Goal: Task Accomplishment & Management: Manage account settings

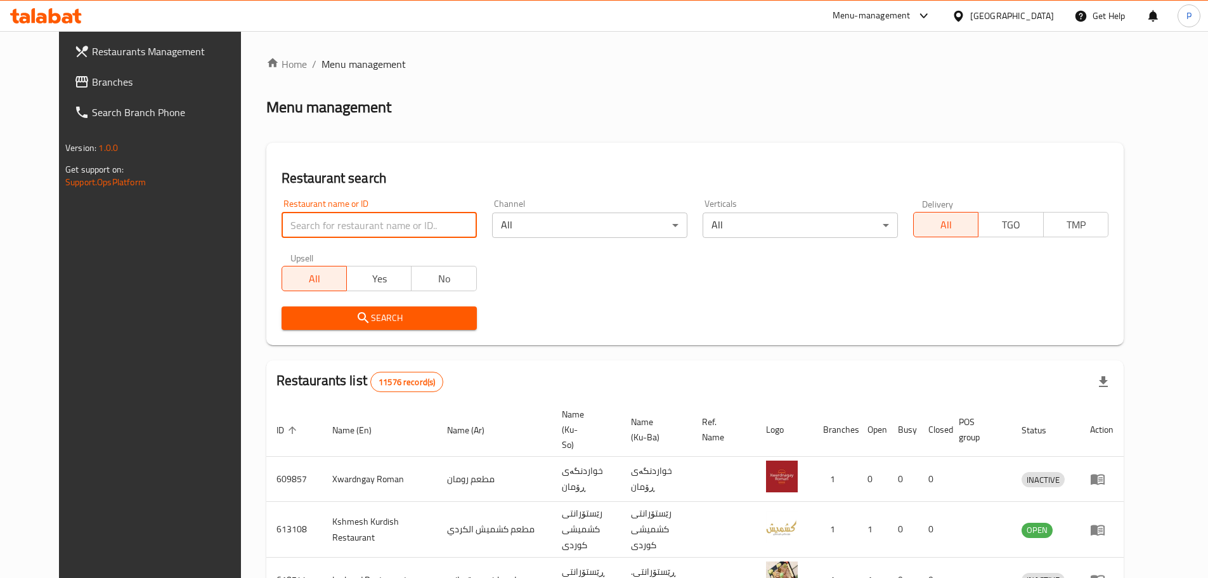
click at [410, 223] on input "search" at bounding box center [379, 224] width 195 height 25
click at [408, 224] on input "search" at bounding box center [379, 224] width 195 height 25
click at [395, 219] on input "search" at bounding box center [379, 224] width 195 height 25
click at [533, 285] on div "Restaurant name or ID Restaurant name or ID Channel All ​ Verticals All ​ Deliv…" at bounding box center [695, 265] width 842 height 146
click at [382, 228] on input "search" at bounding box center [379, 224] width 195 height 25
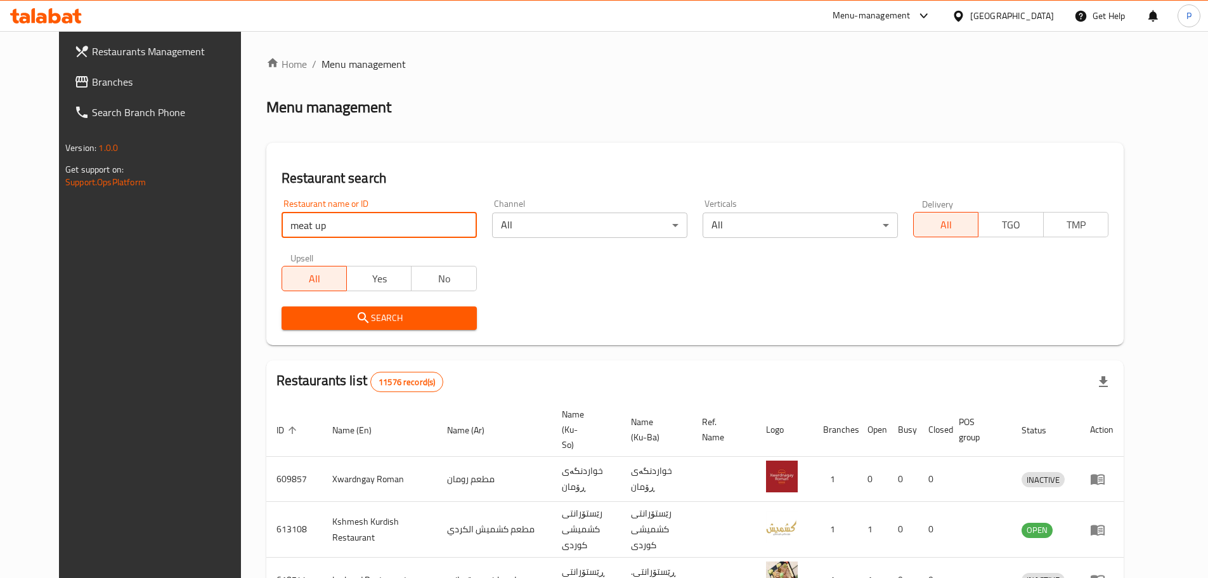
type input "meat up"
click button "Search" at bounding box center [379, 317] width 195 height 23
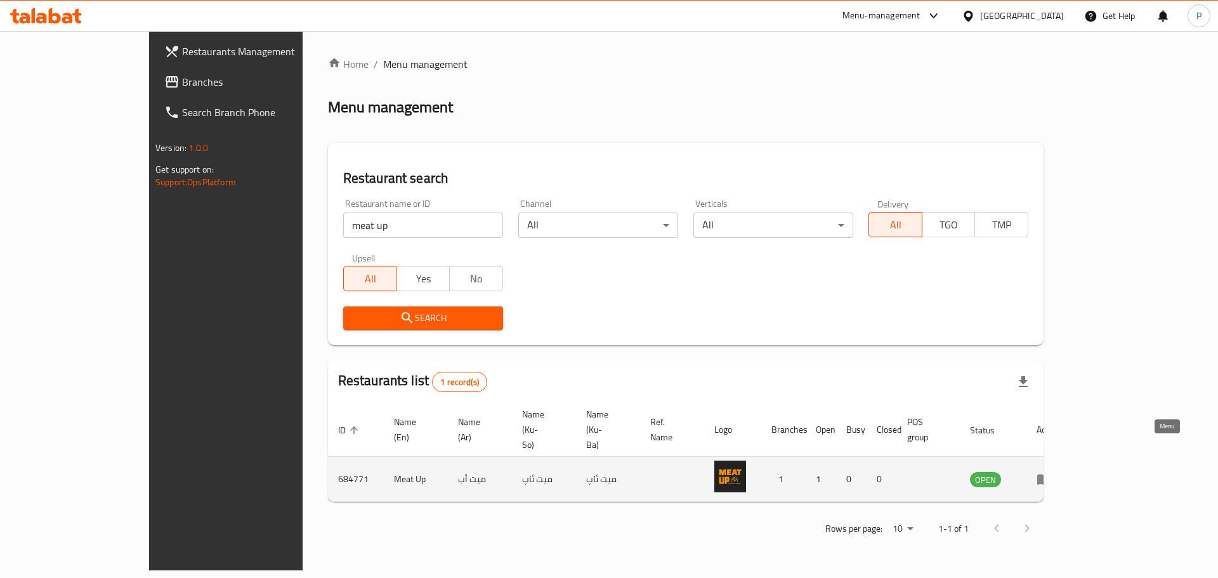
click at [1051, 474] on icon "enhanced table" at bounding box center [1044, 479] width 14 height 11
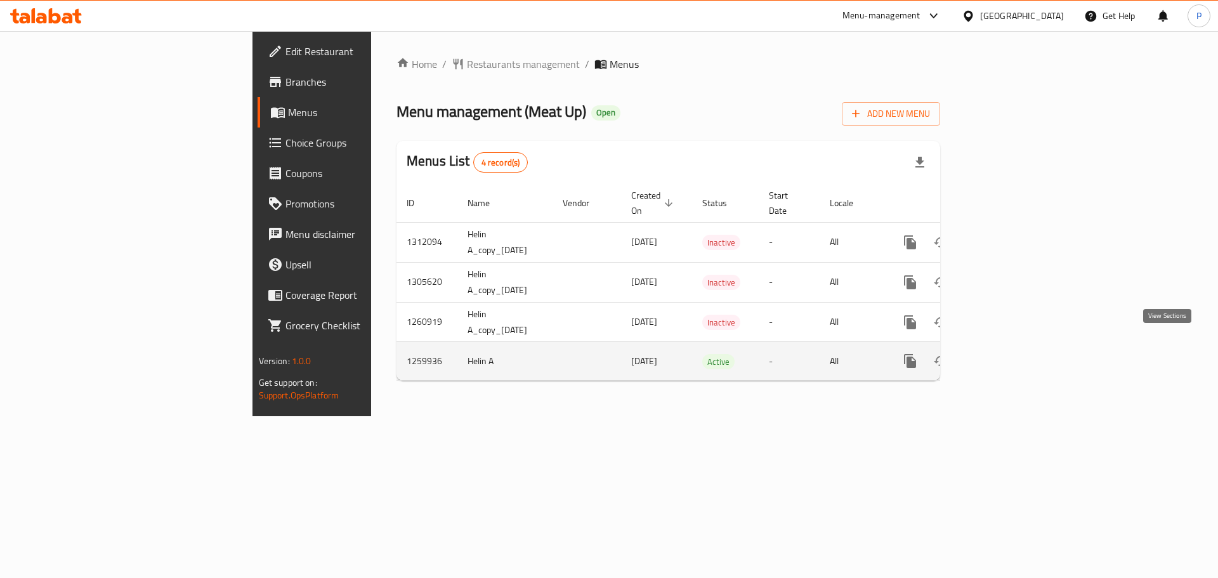
click at [1009, 353] on icon "enhanced table" at bounding box center [1001, 360] width 15 height 15
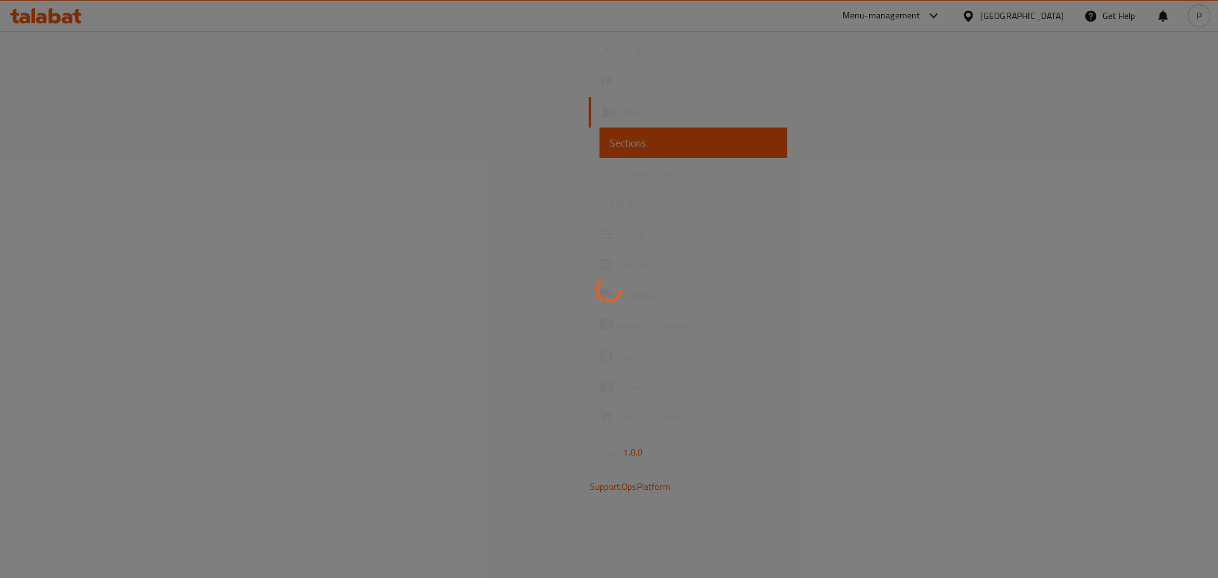
click at [532, 297] on div at bounding box center [609, 289] width 1218 height 578
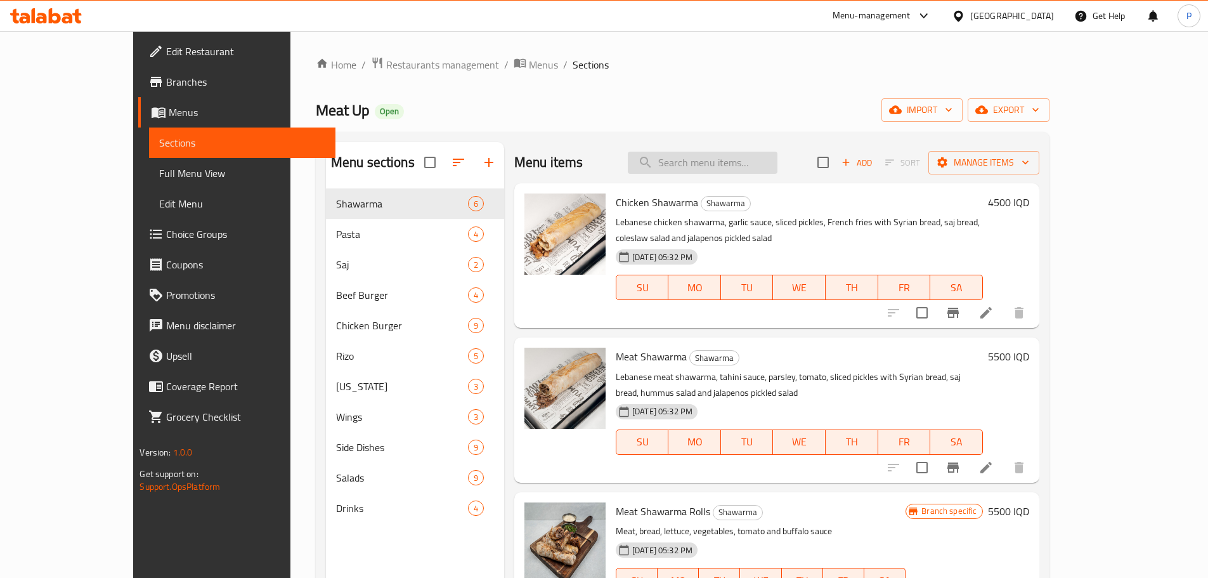
click at [742, 160] on input "search" at bounding box center [703, 163] width 150 height 22
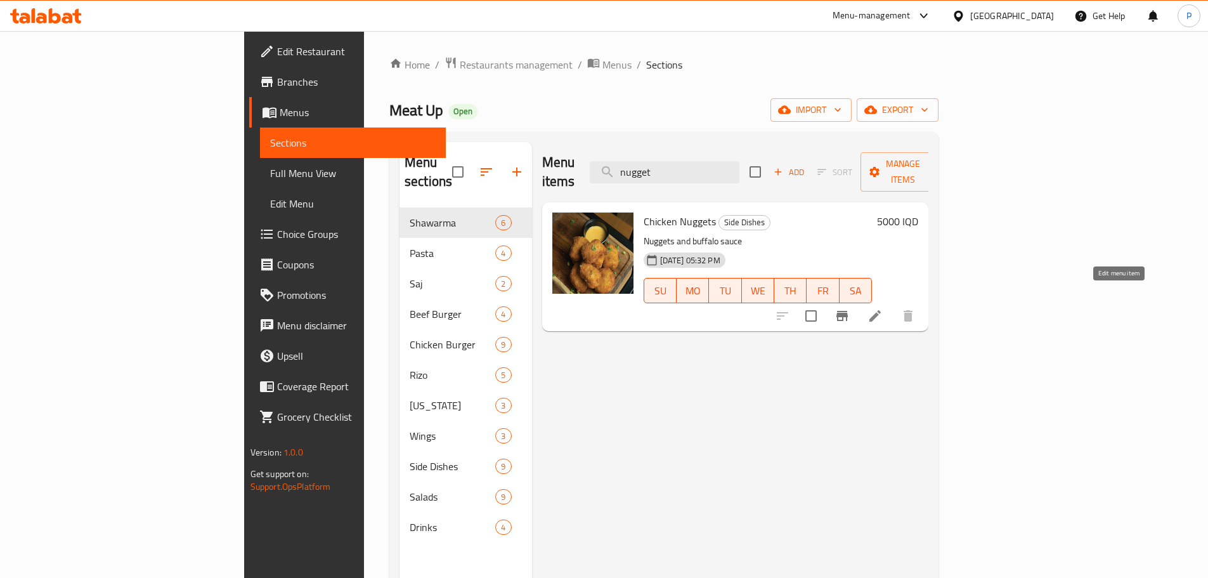
type input "nugget"
click at [883, 308] on icon at bounding box center [875, 315] width 15 height 15
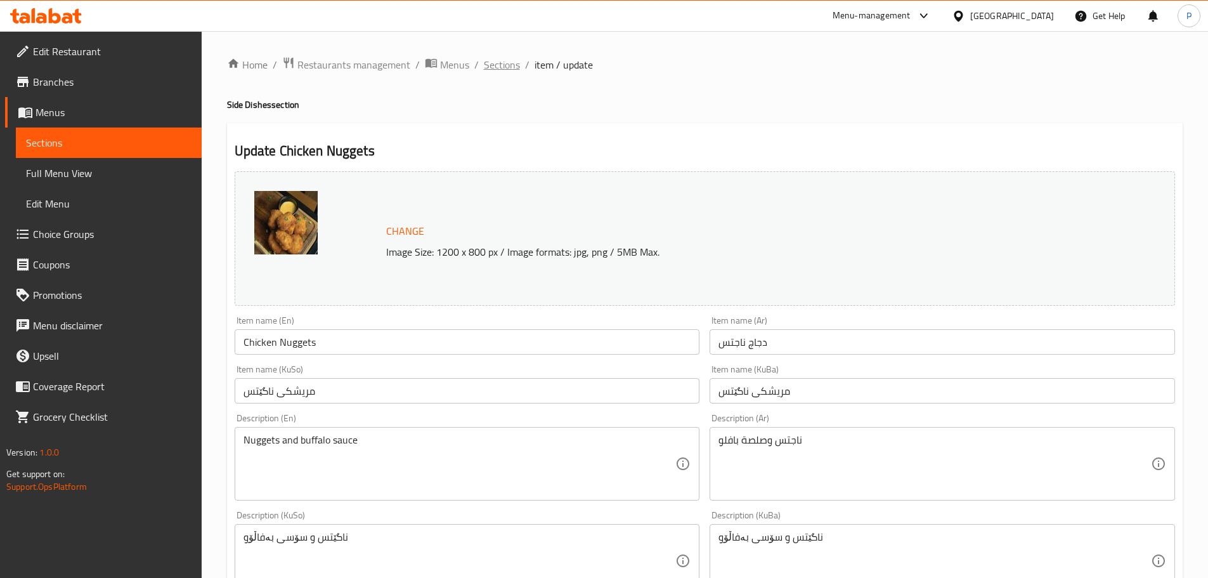
click at [500, 65] on span "Sections" at bounding box center [502, 64] width 36 height 15
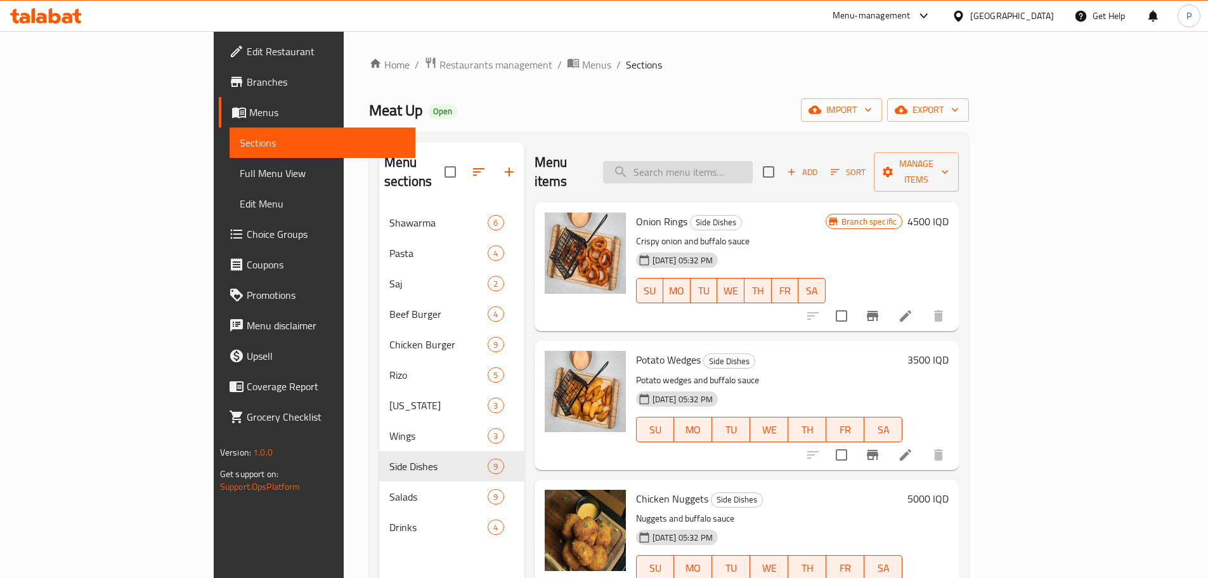
click at [753, 161] on input "search" at bounding box center [678, 172] width 150 height 22
type input "tender"
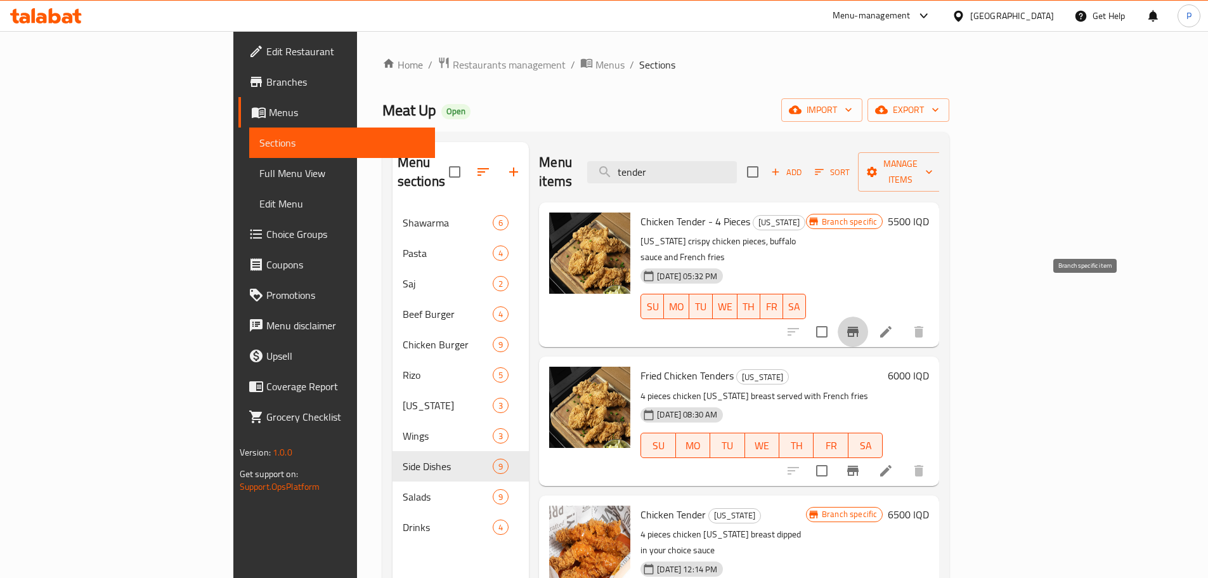
click at [861, 324] on icon "Branch-specific-item" at bounding box center [852, 331] width 15 height 15
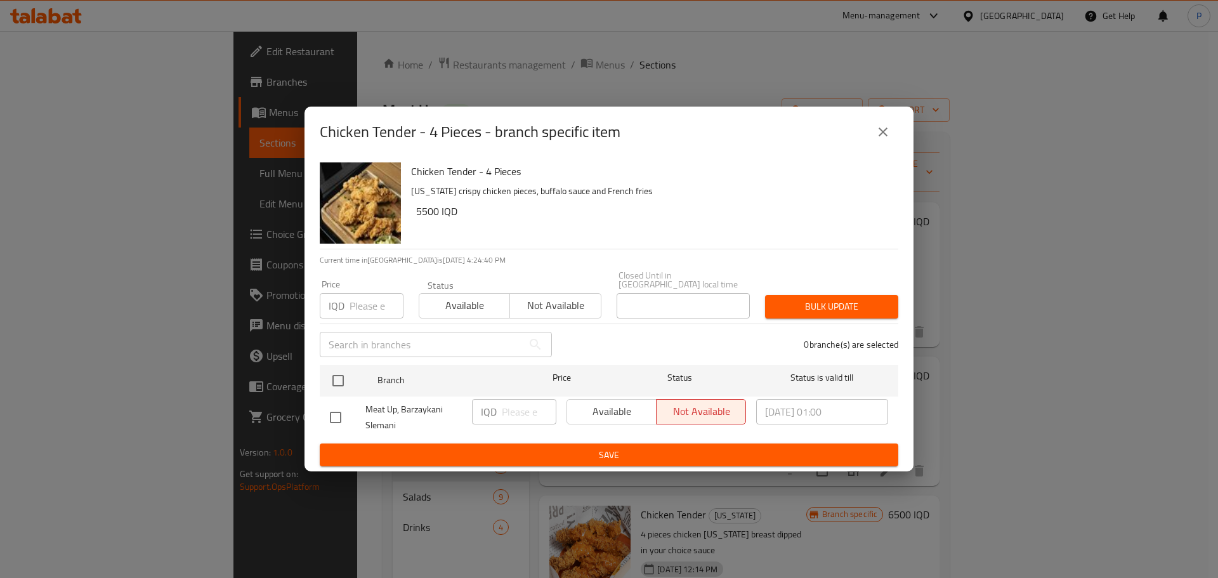
click at [1015, 360] on div "Chicken Tender - 4 Pieces - branch specific item Chicken Tender - 4 Pieces [US_…" at bounding box center [609, 289] width 1218 height 578
click at [878, 131] on icon "close" at bounding box center [882, 131] width 15 height 15
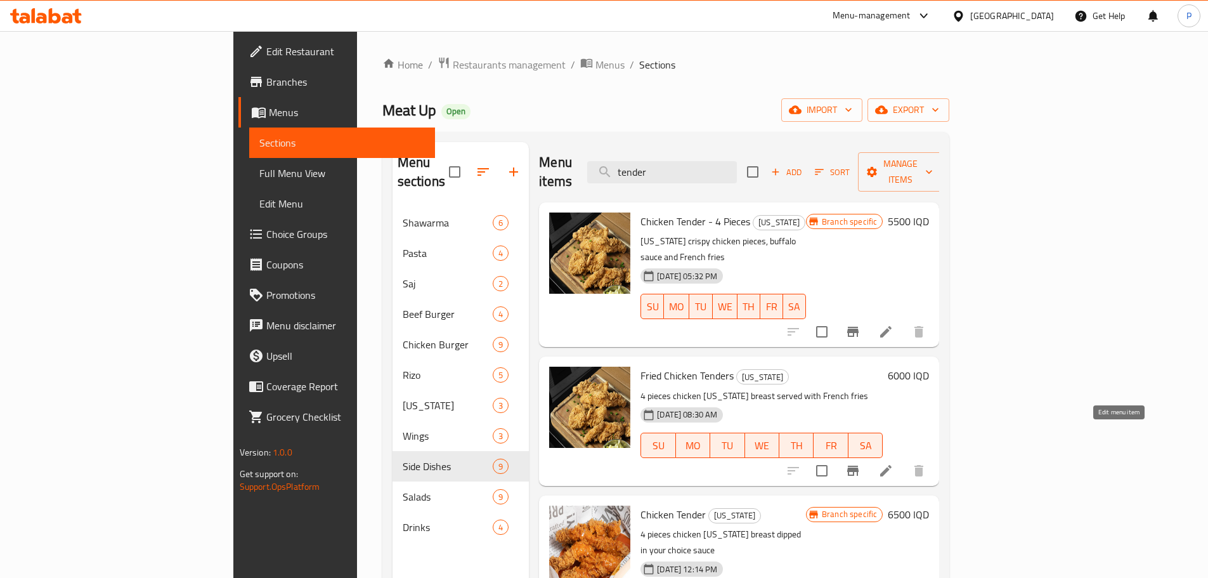
click at [894, 463] on icon at bounding box center [885, 470] width 15 height 15
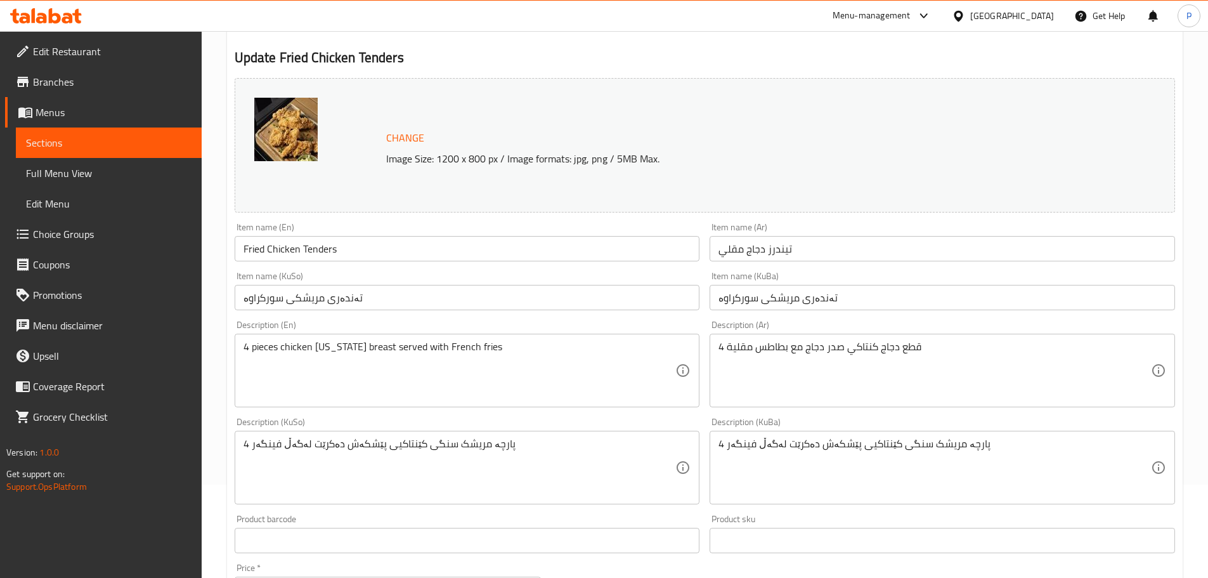
scroll to position [254, 0]
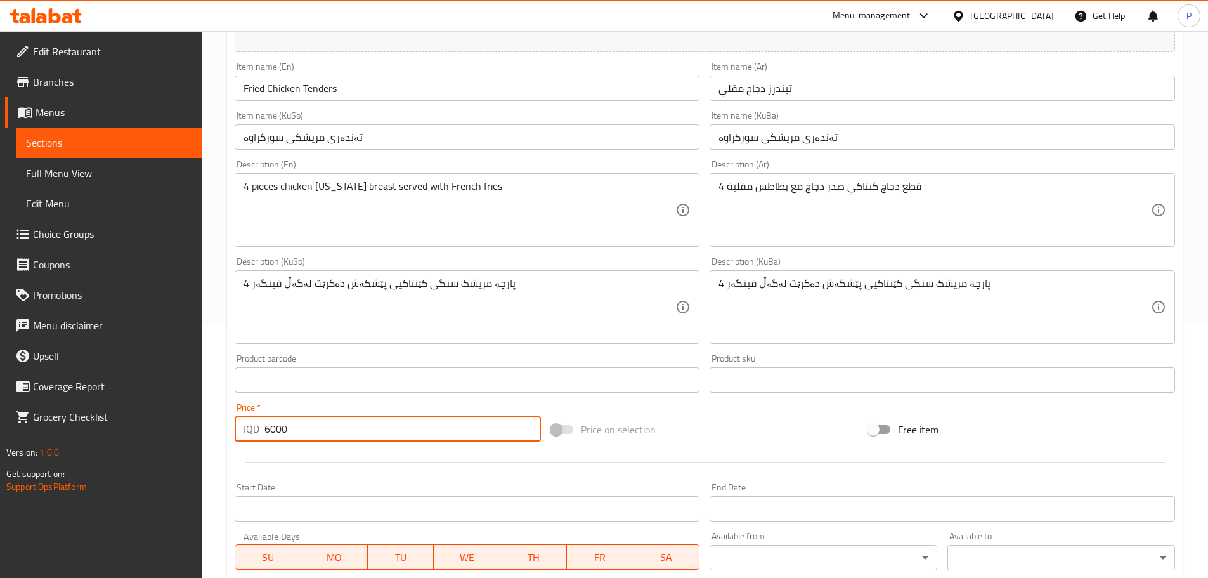
drag, startPoint x: 281, startPoint y: 428, endPoint x: 270, endPoint y: 430, distance: 10.9
click at [270, 430] on input "6000" at bounding box center [402, 428] width 277 height 25
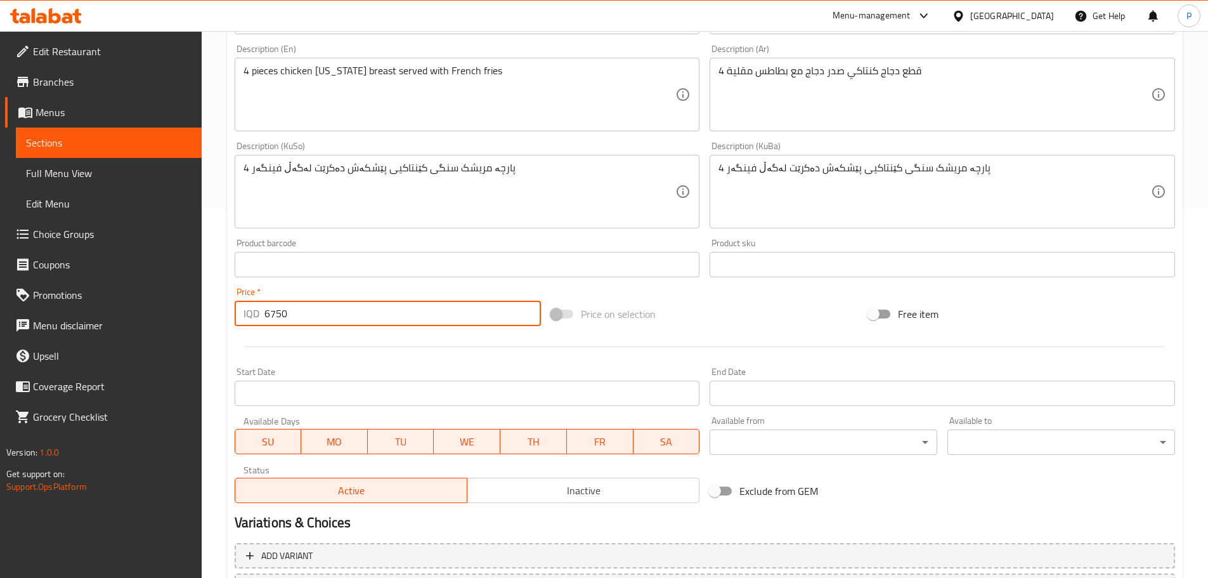
scroll to position [483, 0]
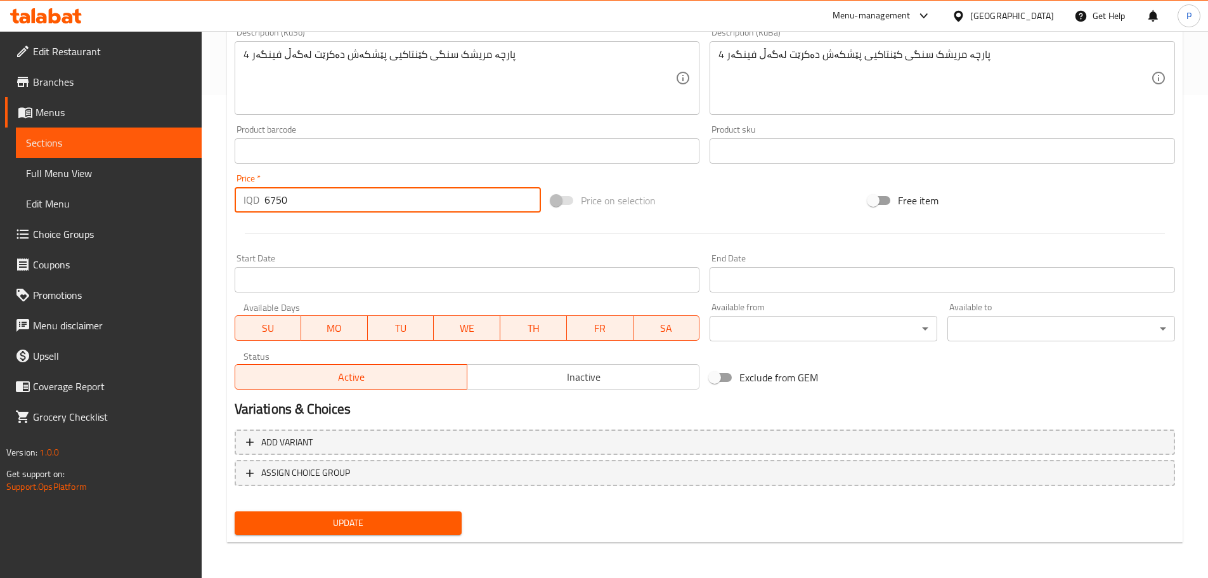
type input "6750"
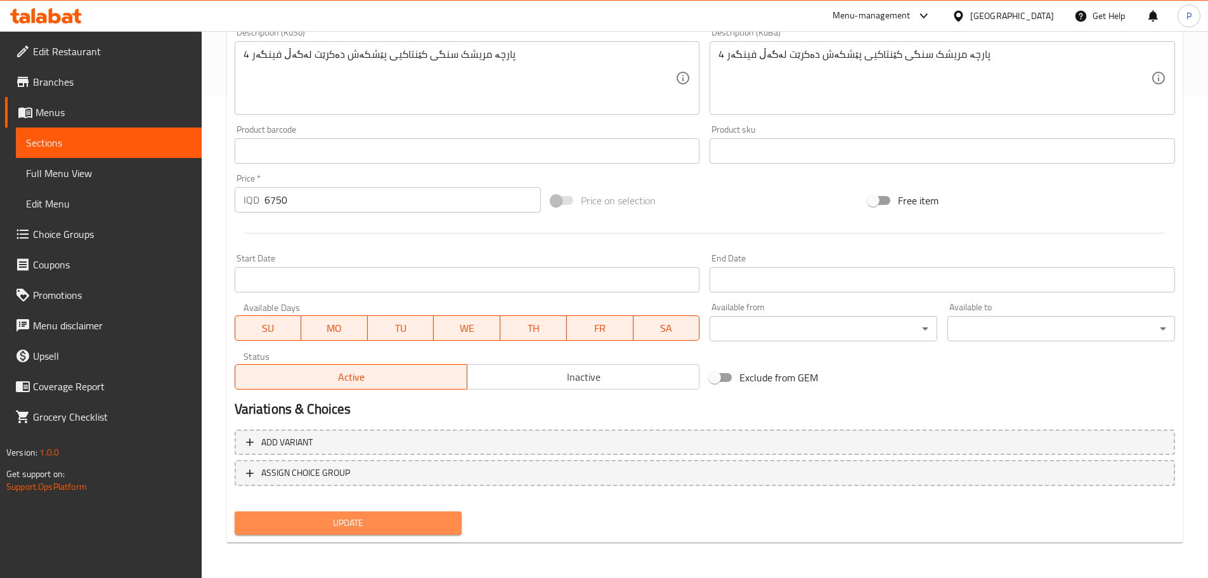
click at [403, 519] on span "Update" at bounding box center [348, 523] width 207 height 16
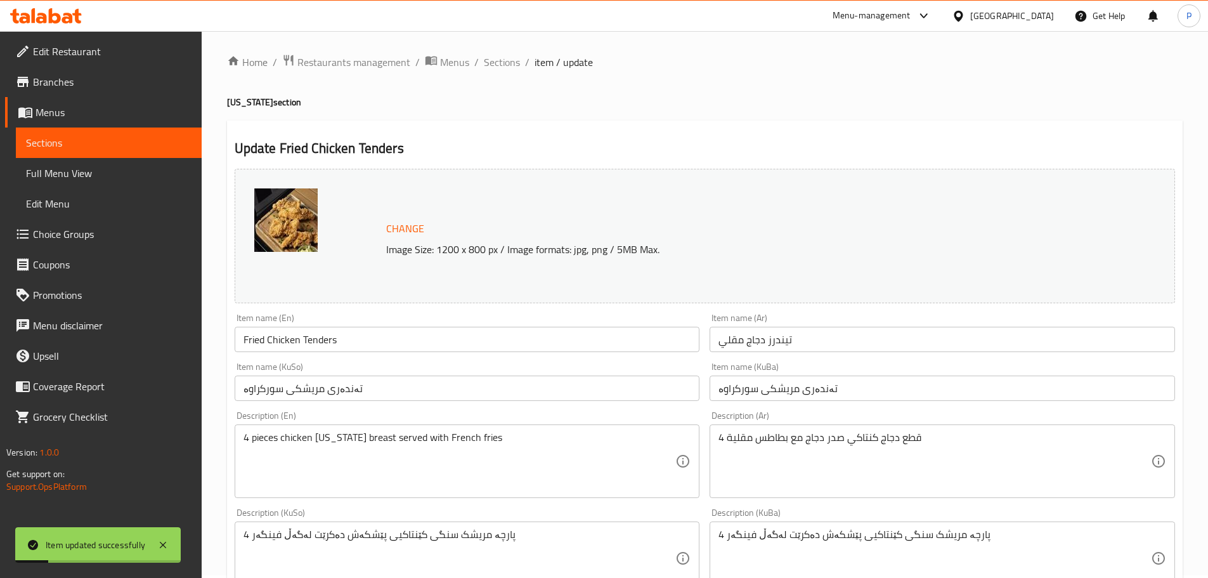
scroll to position [0, 0]
click at [499, 62] on span "Sections" at bounding box center [502, 64] width 36 height 15
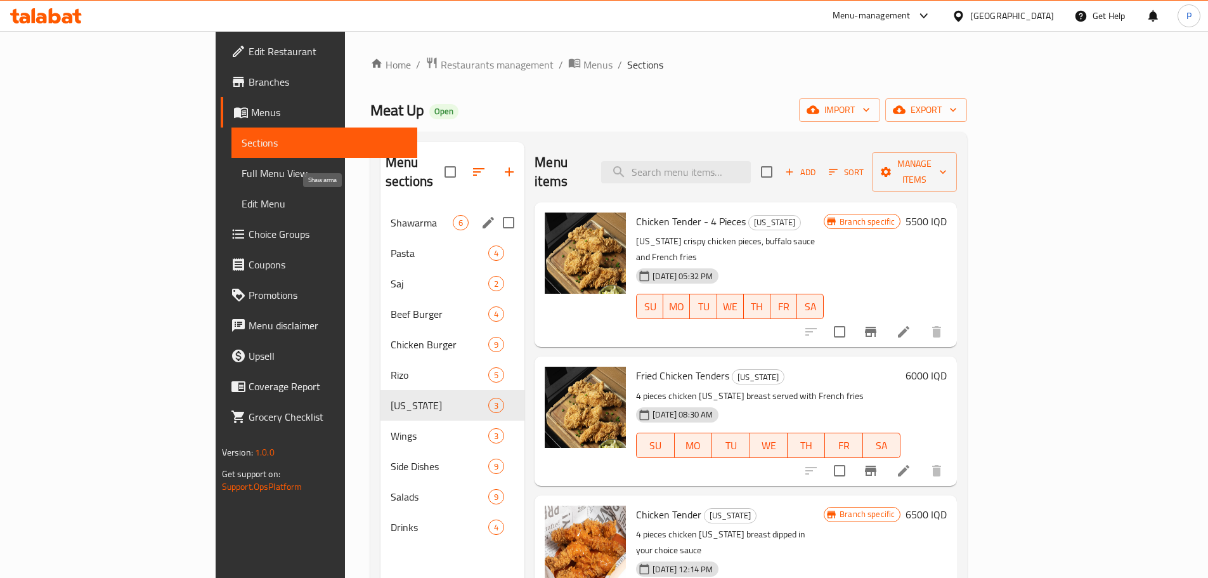
click at [391, 215] on span "Shawarma" at bounding box center [422, 222] width 62 height 15
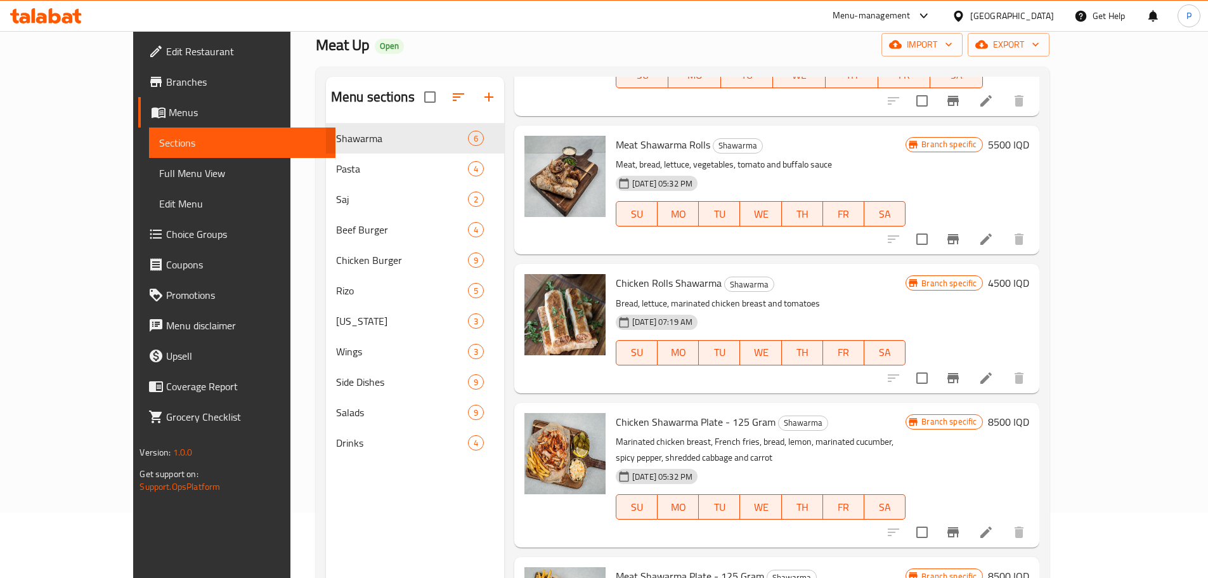
scroll to position [178, 0]
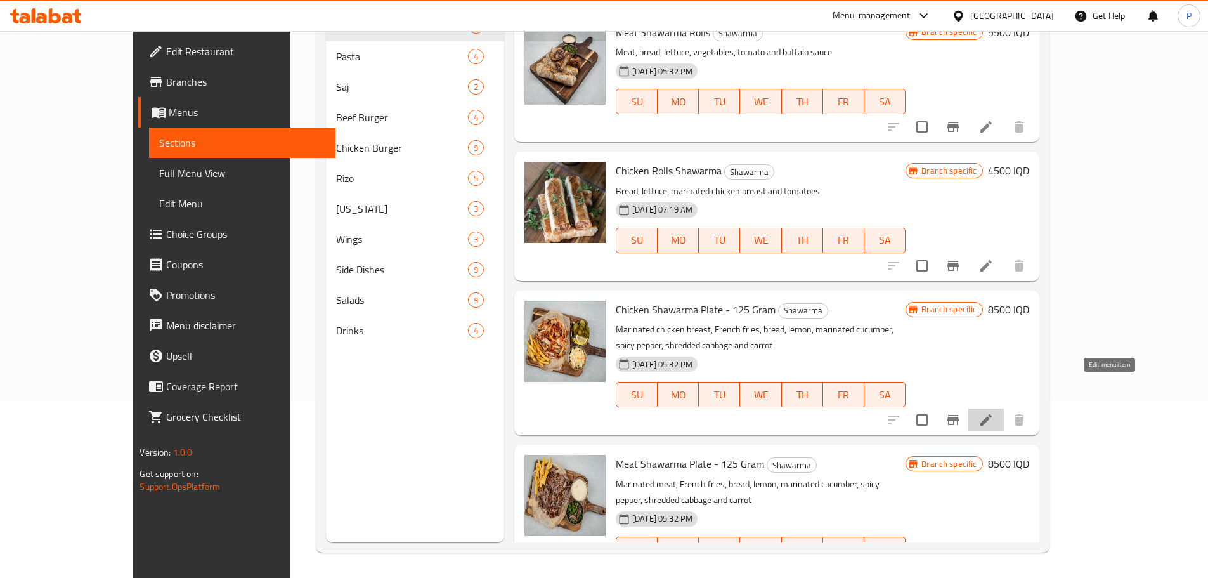
click at [994, 412] on icon at bounding box center [986, 419] width 15 height 15
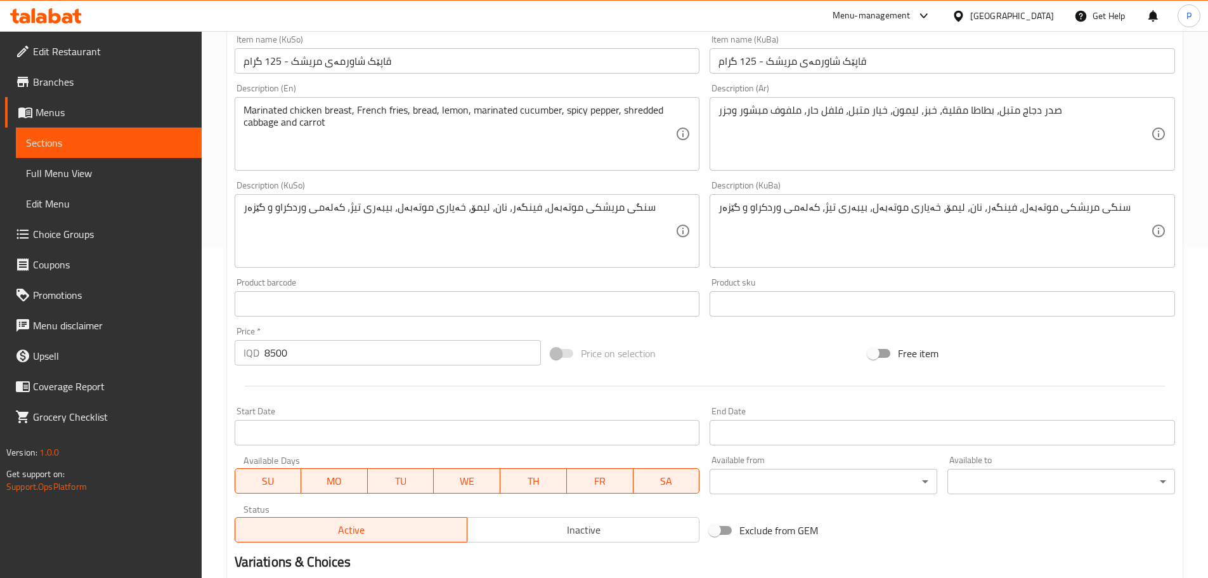
scroll to position [381, 0]
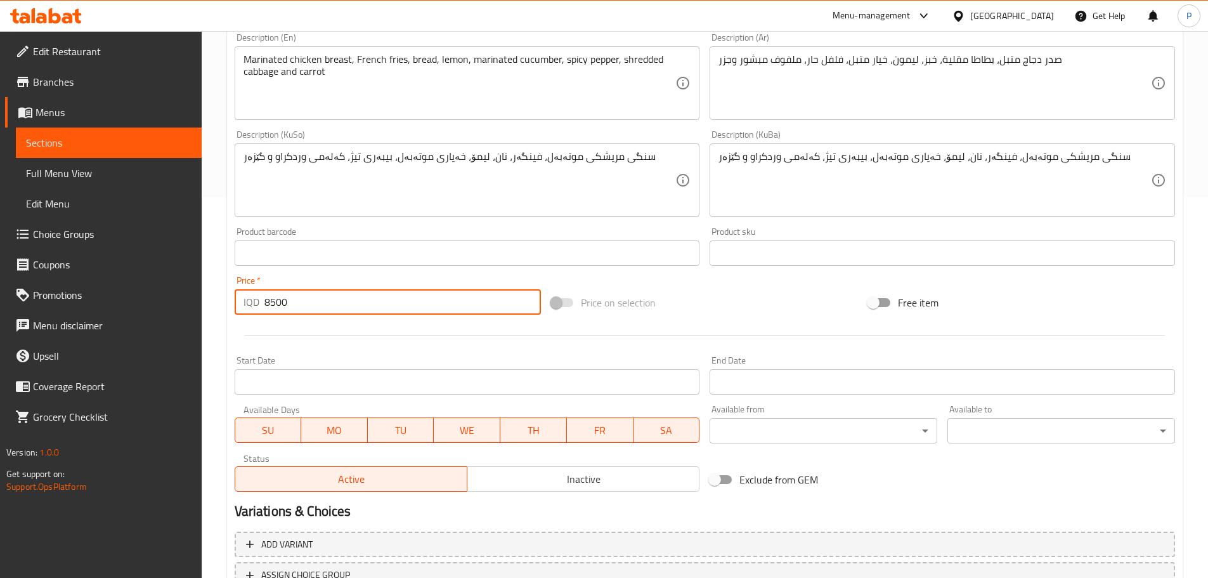
drag, startPoint x: 281, startPoint y: 299, endPoint x: 255, endPoint y: 302, distance: 26.1
click at [255, 302] on div "IQD 8500 Price *" at bounding box center [388, 301] width 307 height 25
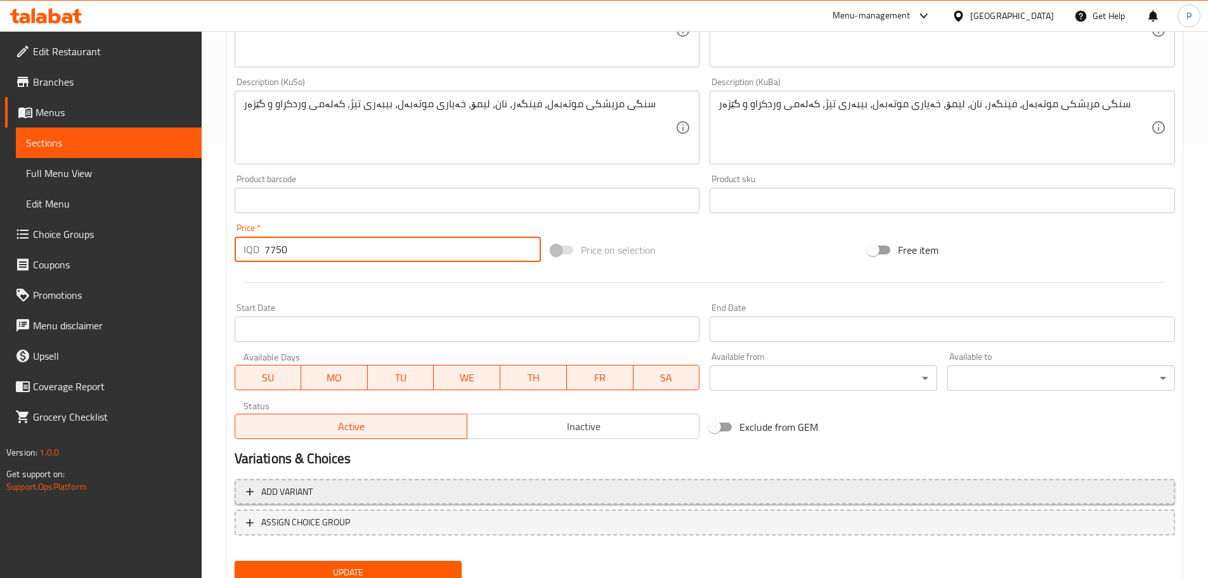
scroll to position [483, 0]
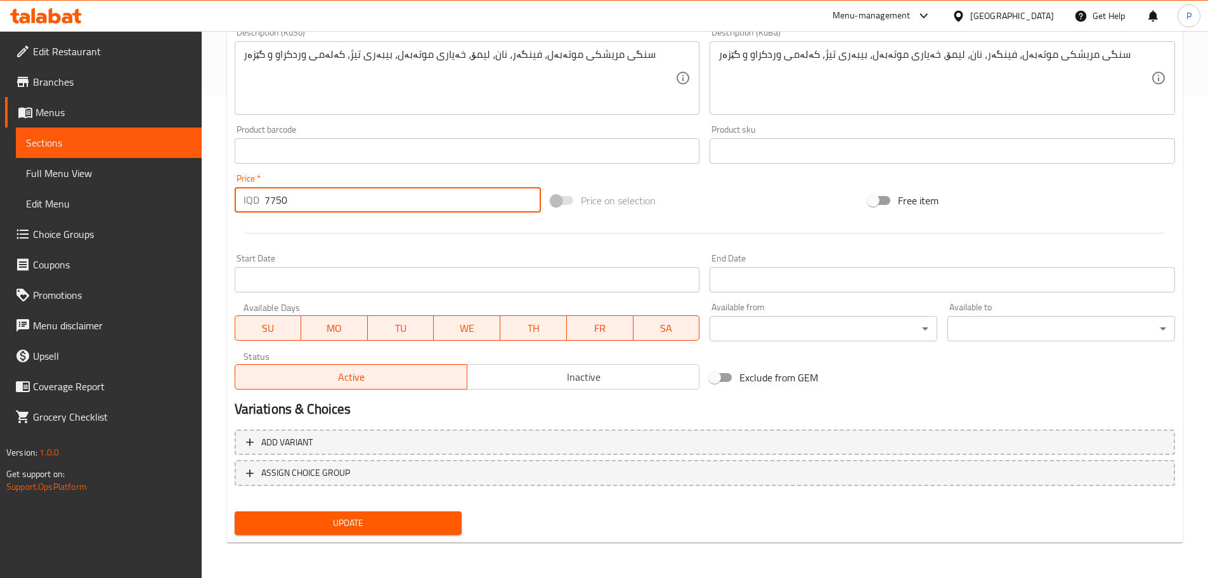
type input "7750"
click at [374, 521] on span "Update" at bounding box center [348, 523] width 207 height 16
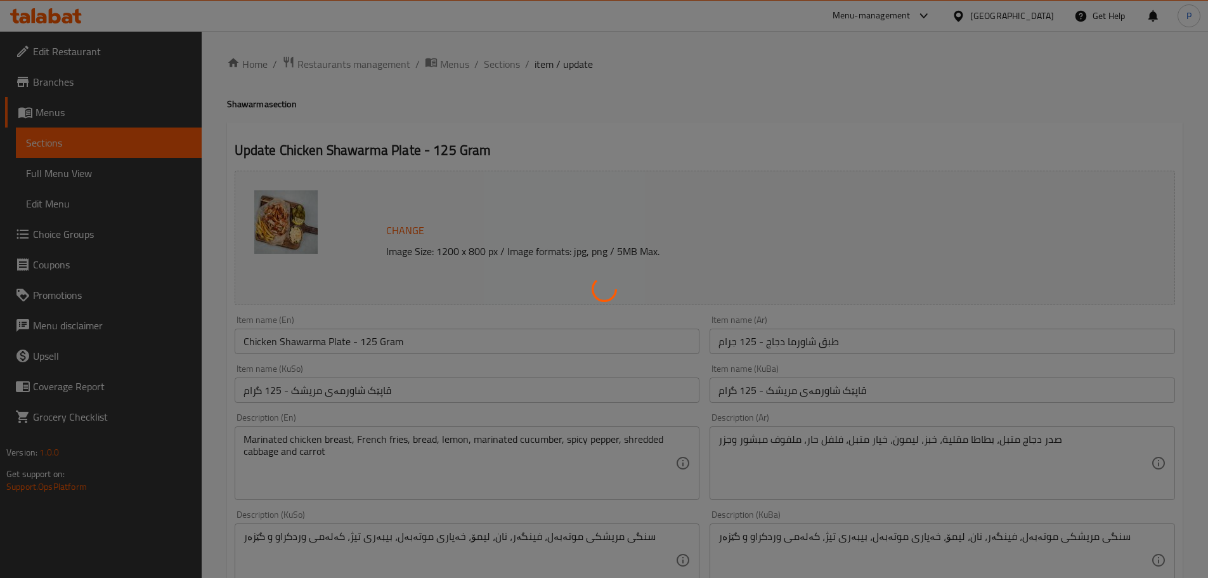
scroll to position [0, 0]
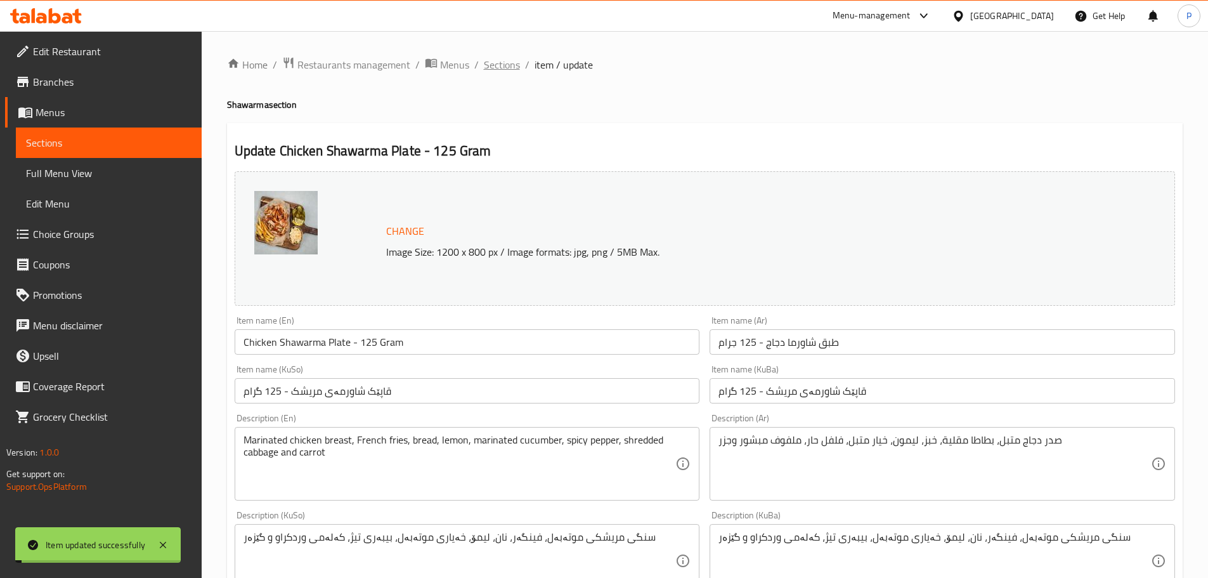
click at [502, 60] on span "Sections" at bounding box center [502, 64] width 36 height 15
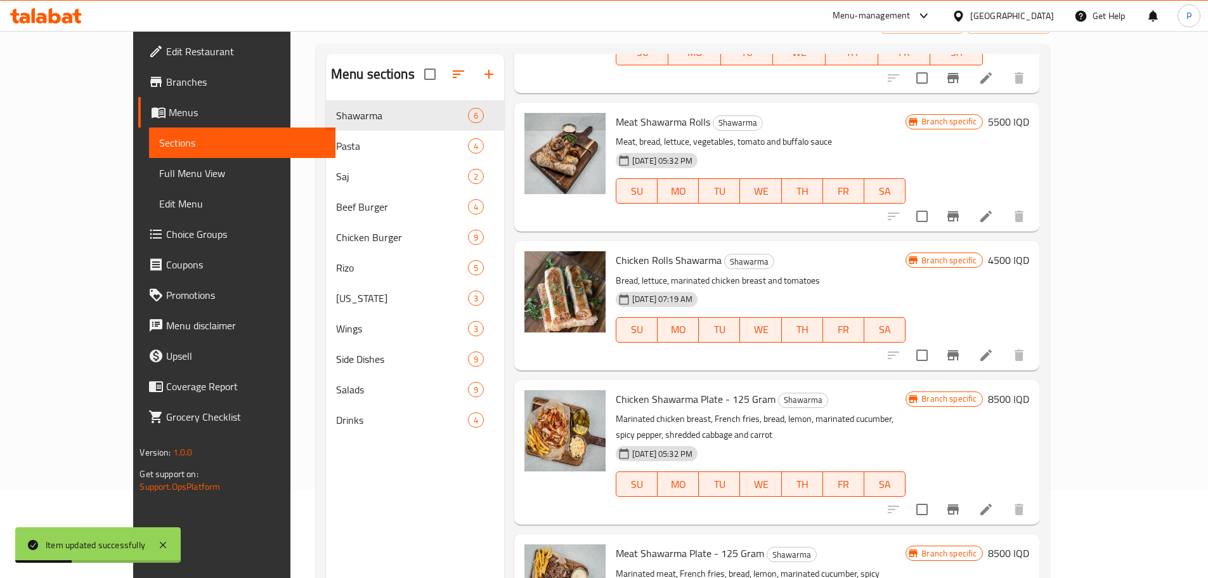
scroll to position [178, 0]
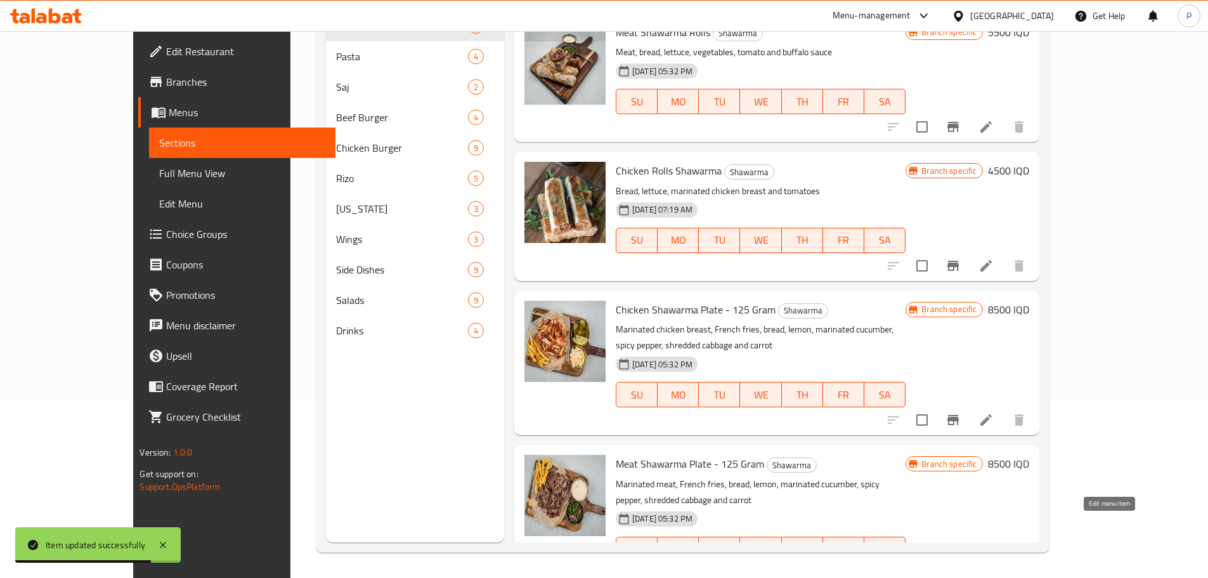
click at [994, 567] on icon at bounding box center [986, 574] width 15 height 15
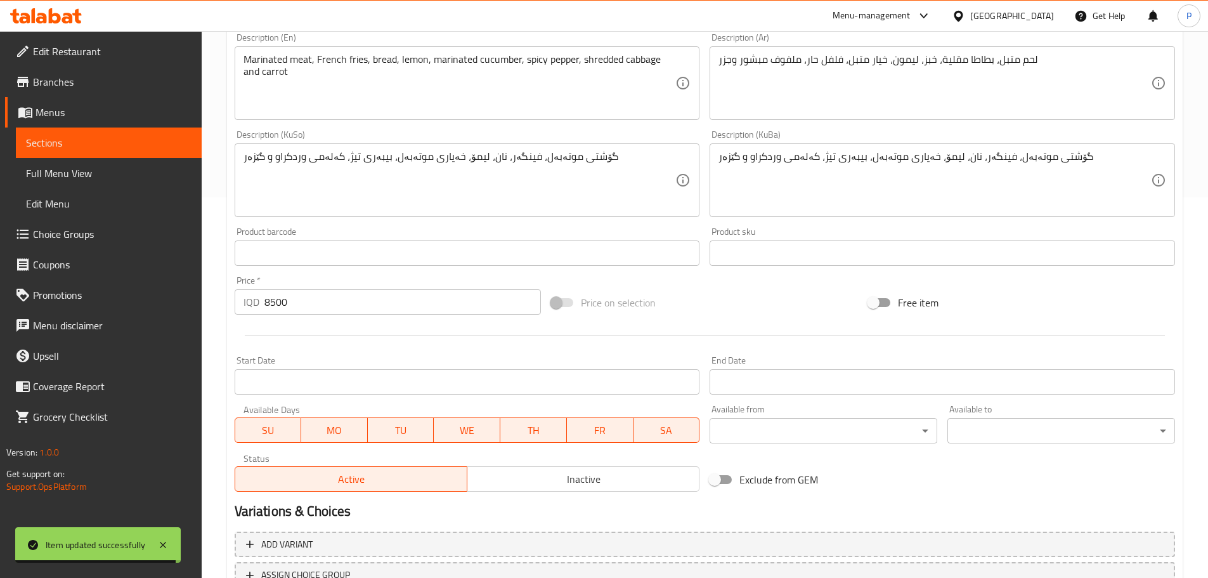
scroll to position [483, 0]
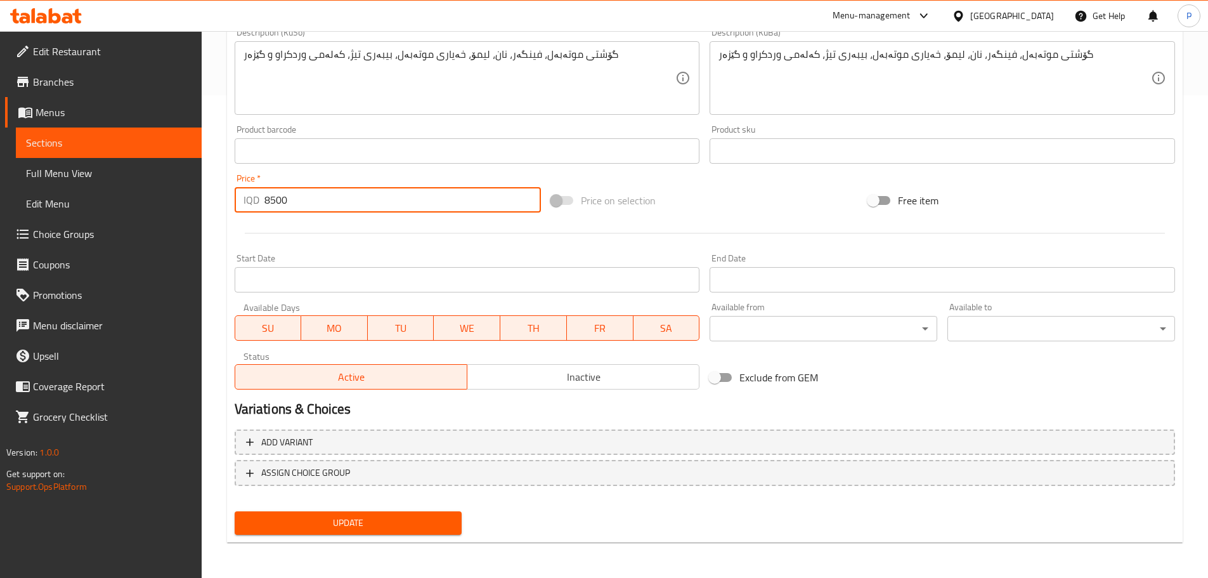
drag, startPoint x: 282, startPoint y: 200, endPoint x: 269, endPoint y: 200, distance: 12.7
click at [269, 200] on input "8500" at bounding box center [402, 199] width 277 height 25
type input "8750"
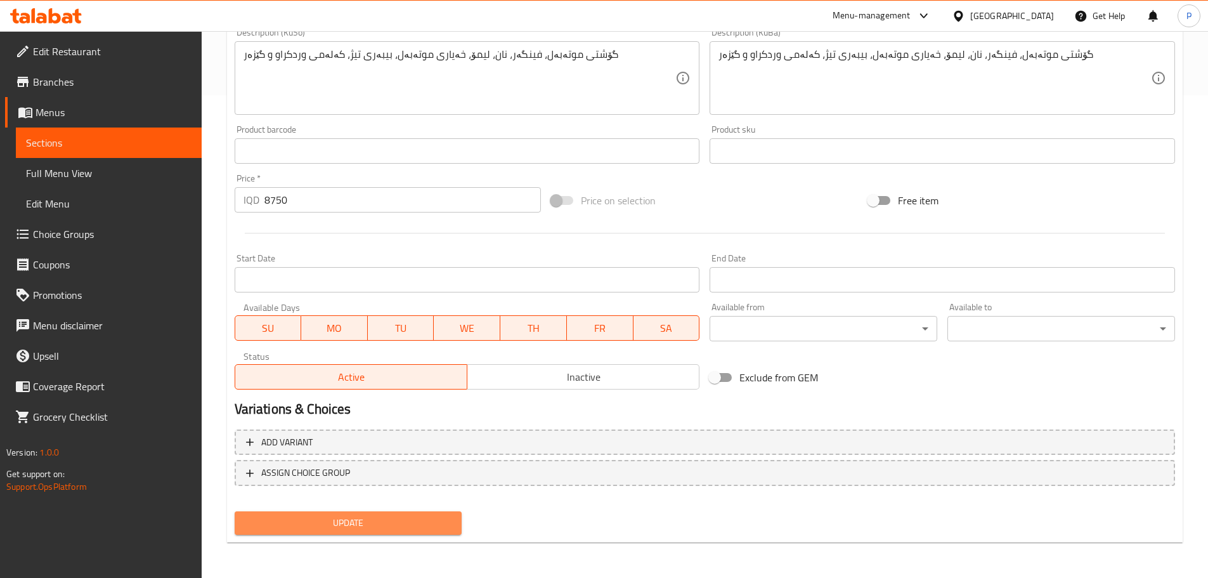
click at [376, 526] on span "Update" at bounding box center [348, 523] width 207 height 16
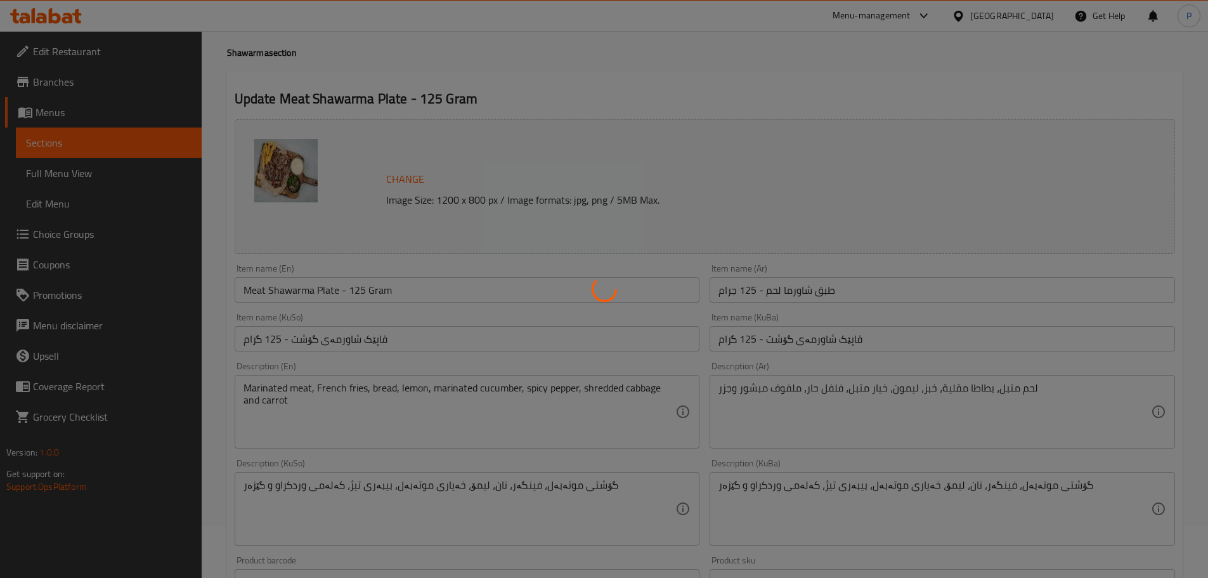
scroll to position [0, 0]
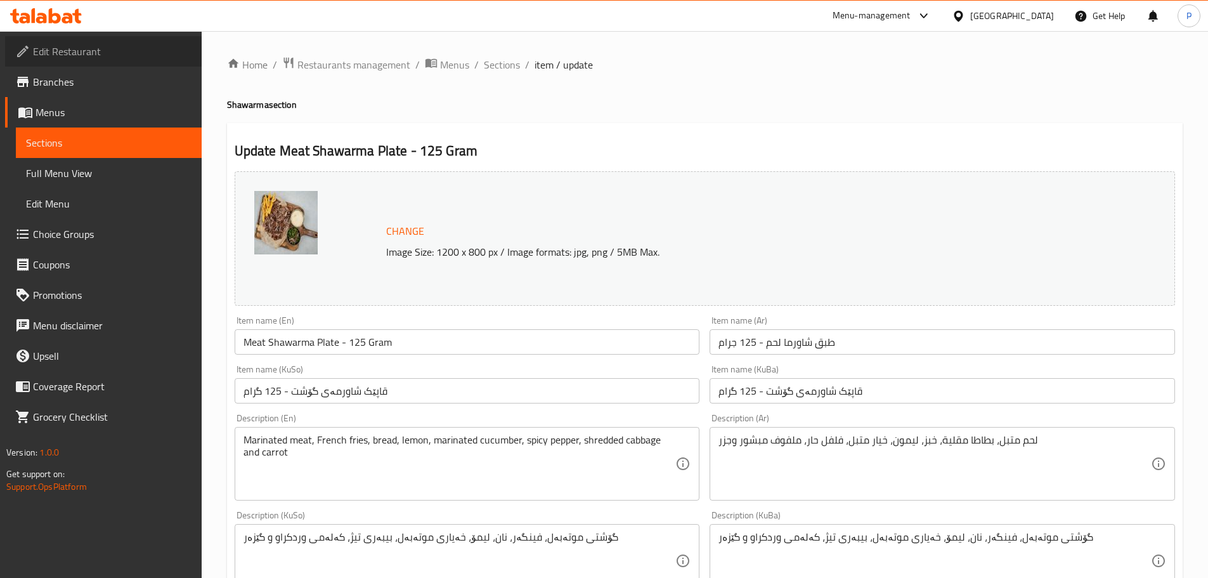
click at [90, 49] on span "Edit Restaurant" at bounding box center [112, 51] width 159 height 15
